Goal: Use online tool/utility

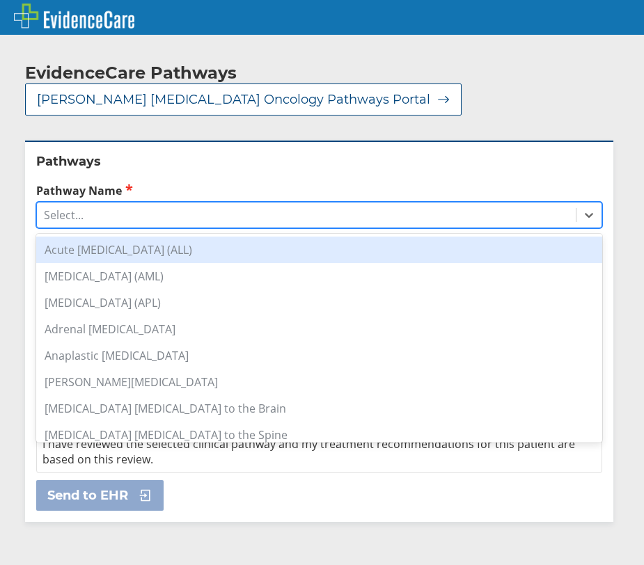
click at [122, 203] on div "Select..." at bounding box center [306, 215] width 539 height 24
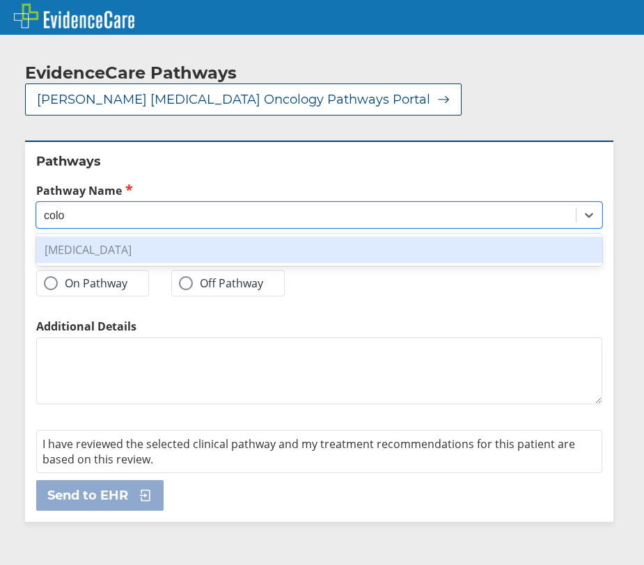
click at [131, 237] on div "[MEDICAL_DATA]" at bounding box center [319, 250] width 566 height 26
type input "colo"
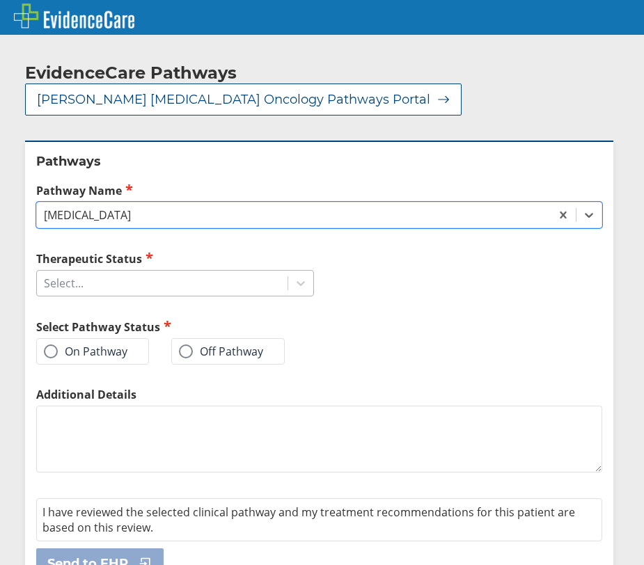
click at [120, 271] on div "Select..." at bounding box center [162, 283] width 250 height 24
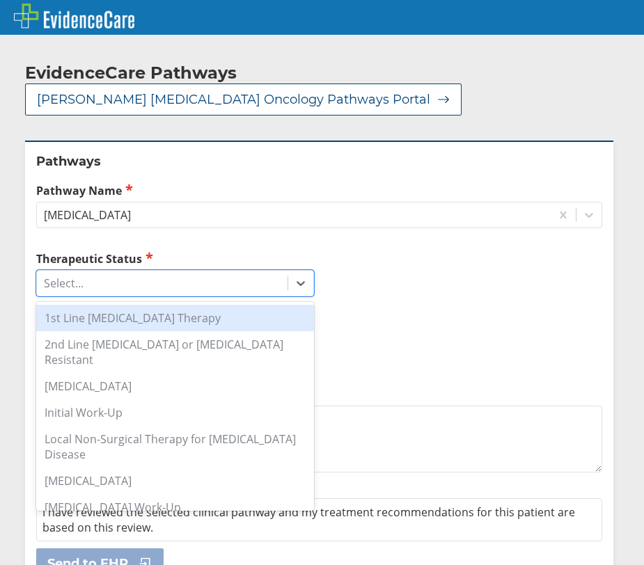
click at [191, 305] on div "1st Line [MEDICAL_DATA] Therapy" at bounding box center [175, 318] width 278 height 26
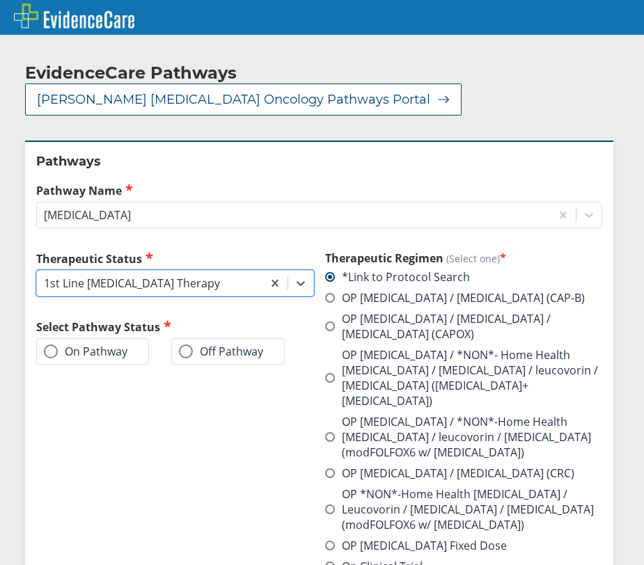
click at [0, 0] on input "None" at bounding box center [0, 0] width 0 height 0
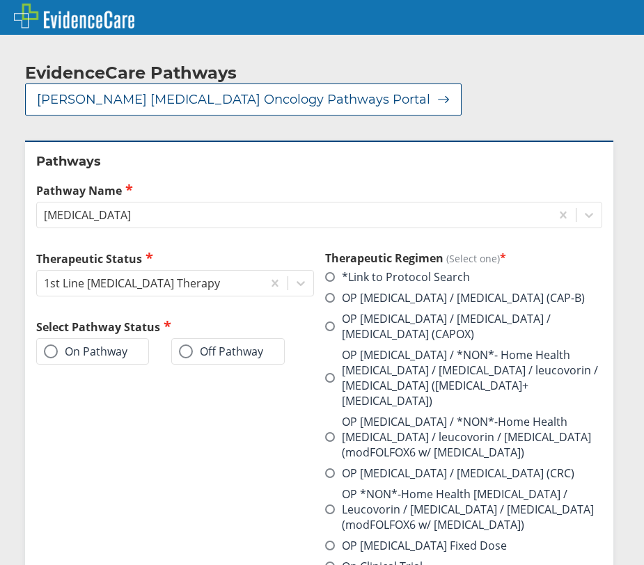
click at [108, 344] on label "On Pathway" at bounding box center [85, 351] width 83 height 14
click at [0, 0] on input "On Pathway" at bounding box center [0, 0] width 0 height 0
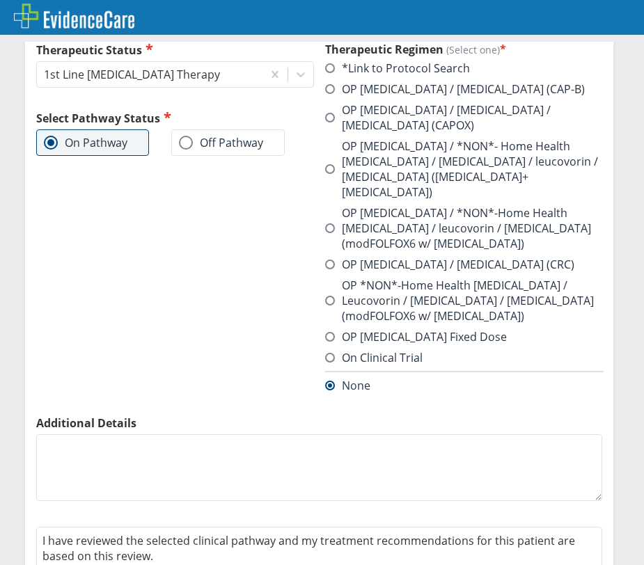
scroll to position [232, 0]
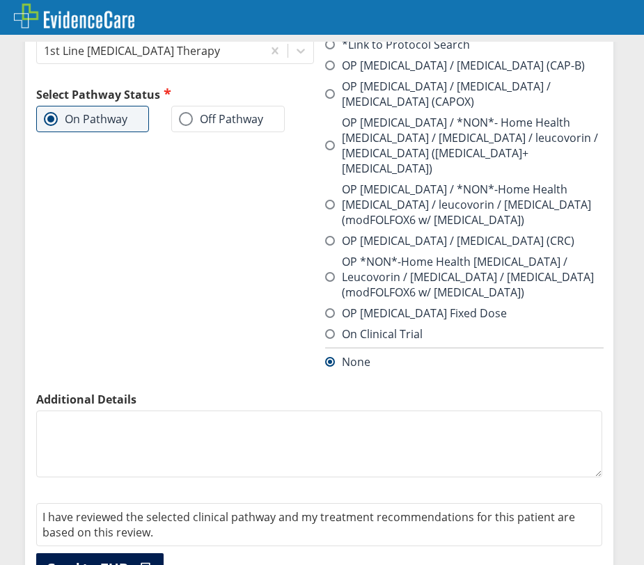
click at [131, 553] on button "Send to EHR" at bounding box center [99, 568] width 127 height 31
